Goal: Obtain resource: Obtain resource

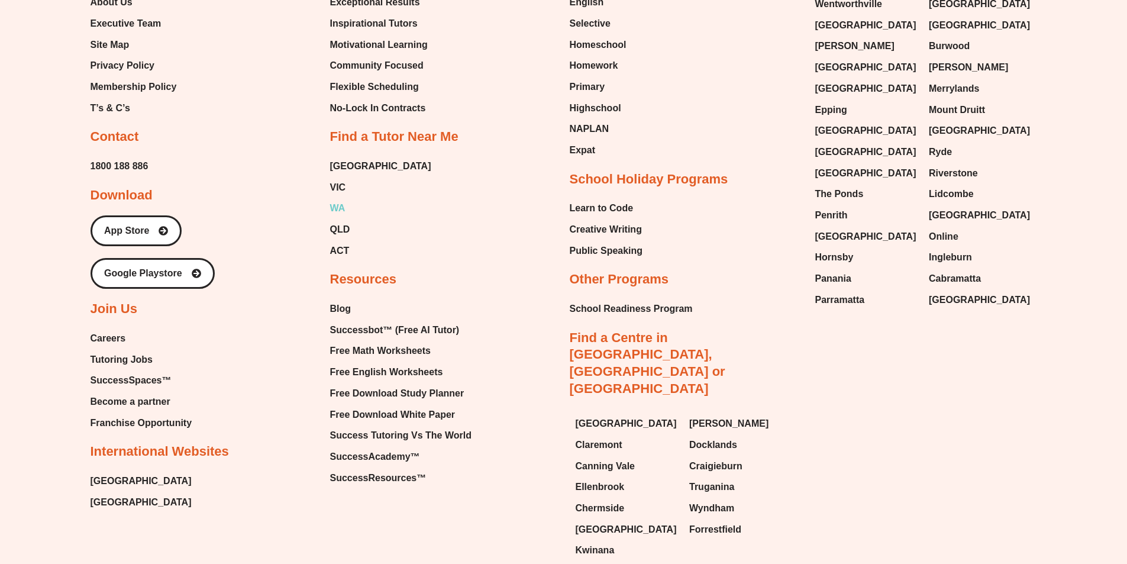
scroll to position [5329, 0]
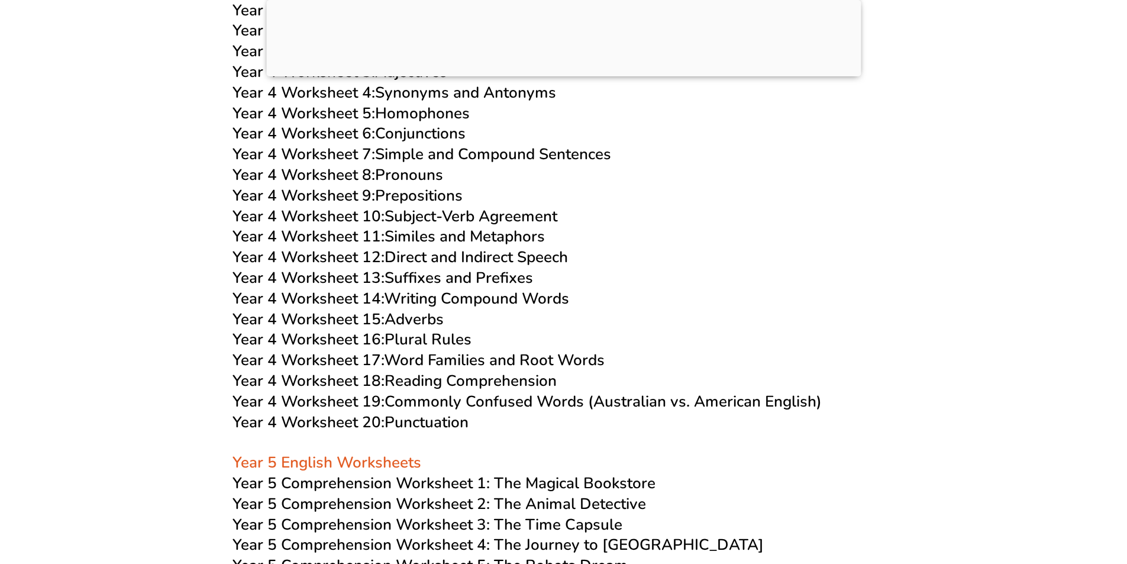
scroll to position [5382, 0]
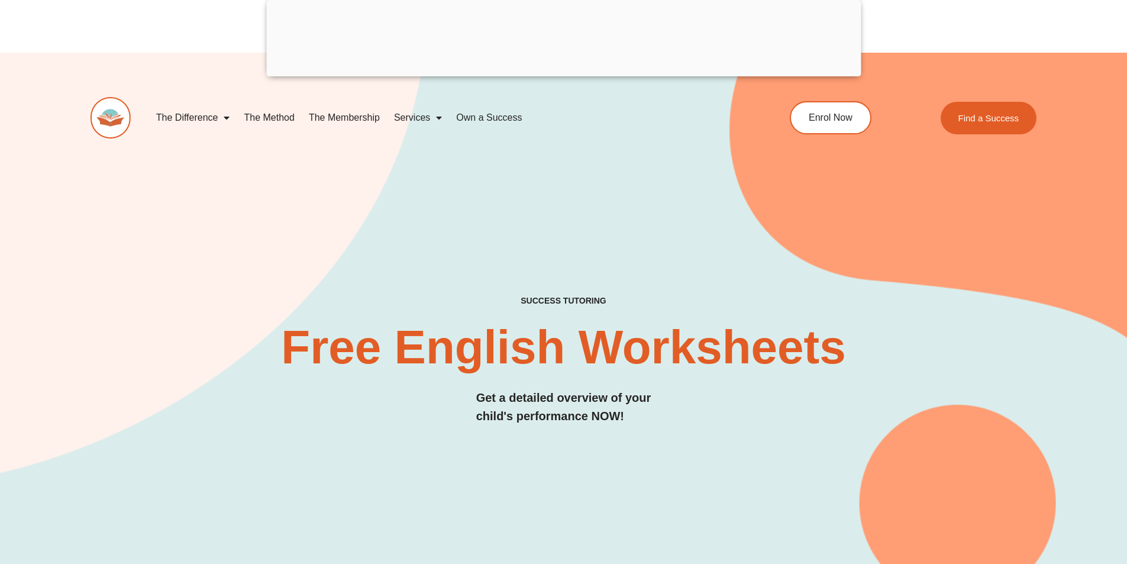
click at [106, 112] on img at bounding box center [110, 117] width 40 height 41
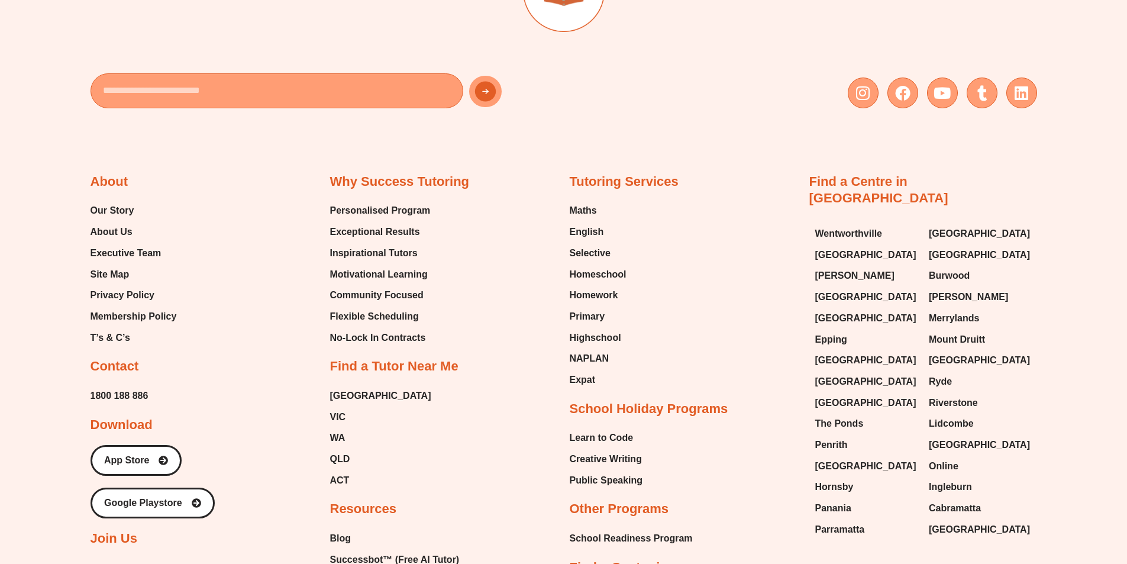
scroll to position [5329, 0]
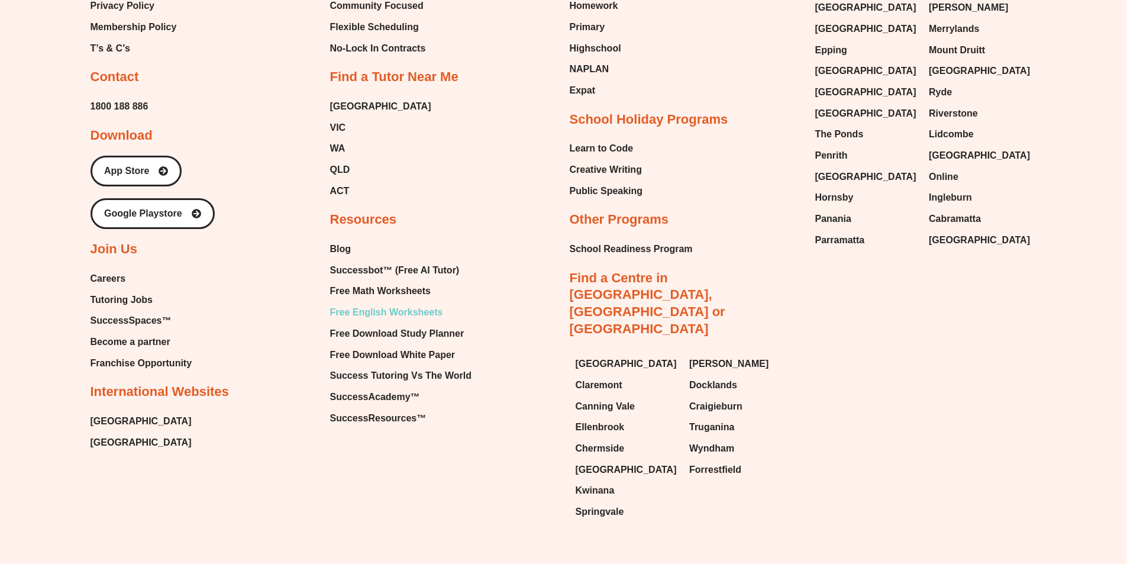
click at [385, 303] on span "Free English Worksheets" at bounding box center [386, 312] width 113 height 18
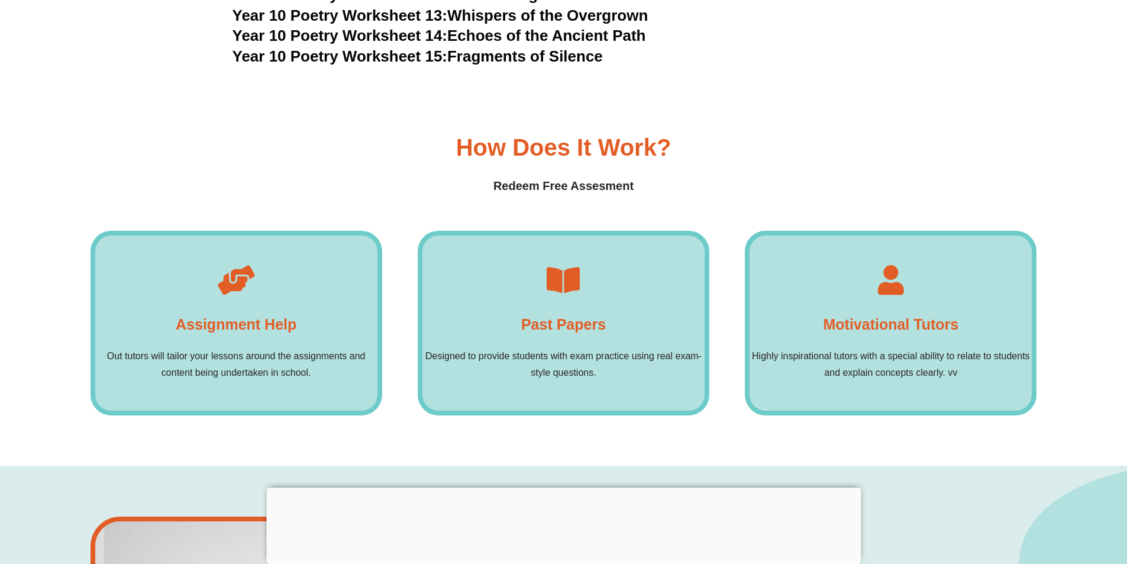
scroll to position [8576, 0]
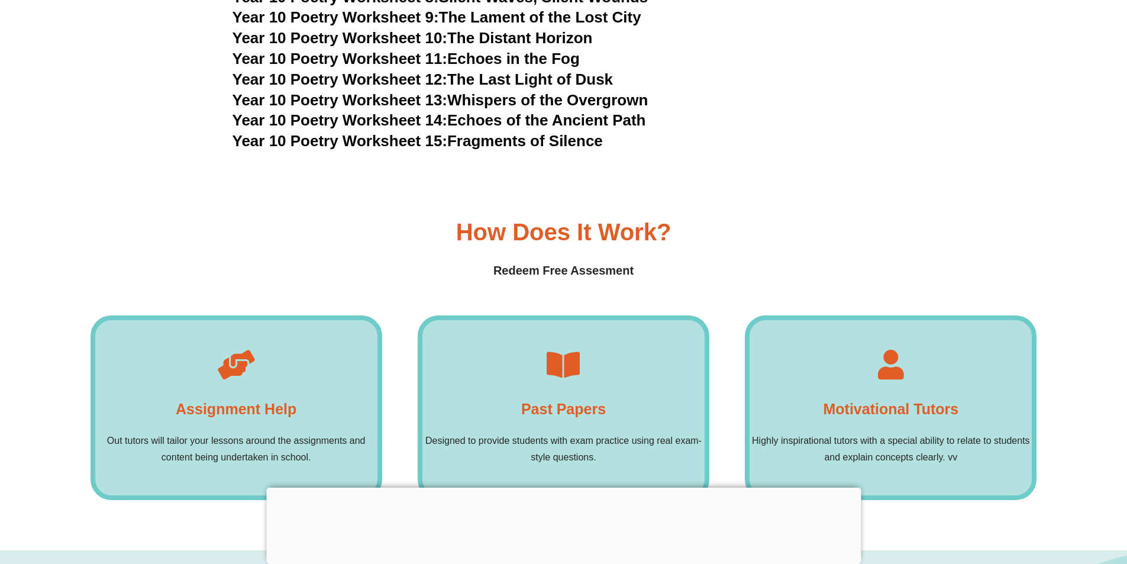
scroll to position [8222, 0]
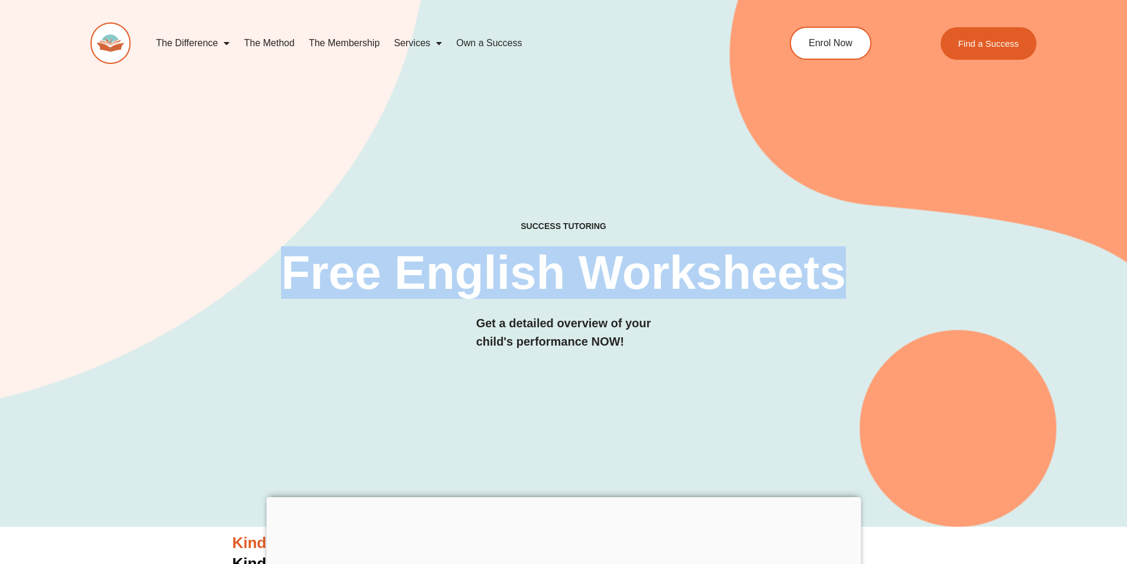
drag, startPoint x: 287, startPoint y: 264, endPoint x: 842, endPoint y: 264, distance: 555.4
click at [842, 264] on h2 "Free English Worksheets​" at bounding box center [563, 272] width 625 height 47
